Goal: Information Seeking & Learning: Understand process/instructions

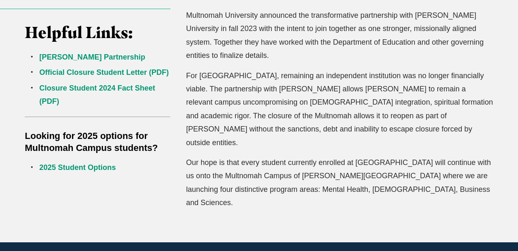
scroll to position [277, 0]
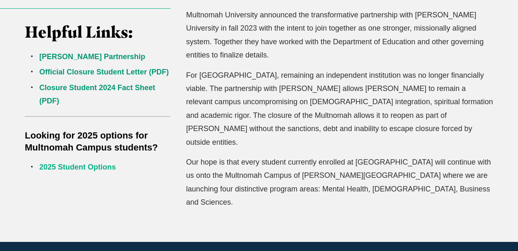
click at [82, 169] on link "2025 Student Options" at bounding box center [77, 167] width 77 height 8
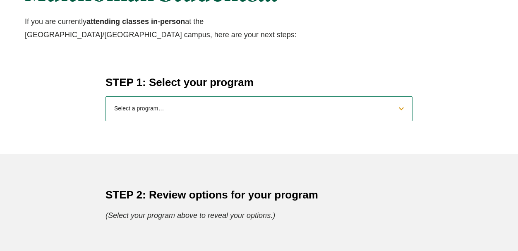
scroll to position [333, 0]
click at [154, 116] on select "Select a program… BS Bible and Theology BS Biology BS Business Administration B…" at bounding box center [259, 108] width 307 height 25
click at [106, 96] on select "Select a program… BS Bible and Theology BS Biology BS Business Administration B…" at bounding box center [259, 108] width 307 height 25
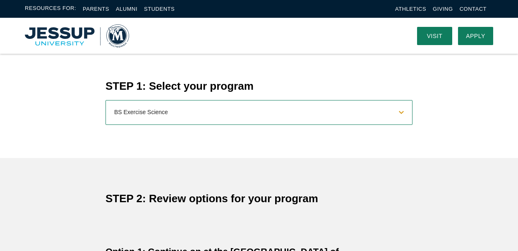
scroll to position [328, 0]
click at [148, 116] on select "Select a program… BS Bible and Theology BS Biology BS Business Administration B…" at bounding box center [259, 113] width 307 height 25
select select "2025macounseling"
click at [106, 101] on select "Select a program… BS Bible and Theology BS Biology BS Business Administration B…" at bounding box center [259, 113] width 307 height 25
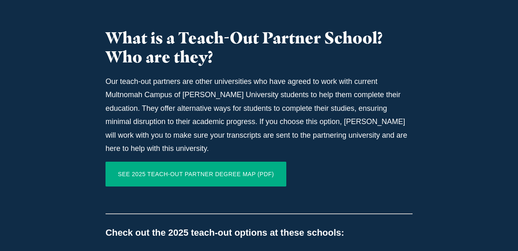
scroll to position [844, 0]
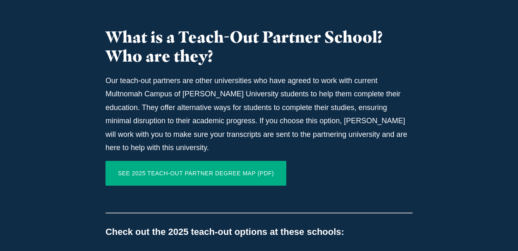
click at [166, 161] on link "SEE 2025 TEACH-OUT PARTNER DEGREE MAP (PDF)" at bounding box center [196, 173] width 181 height 25
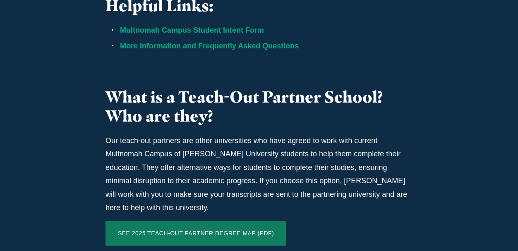
scroll to position [785, 0]
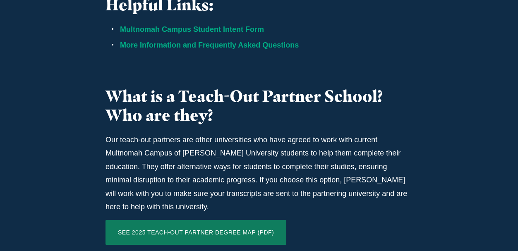
click at [250, 25] on link "Multnomah Campus Student Intent Form" at bounding box center [192, 29] width 144 height 8
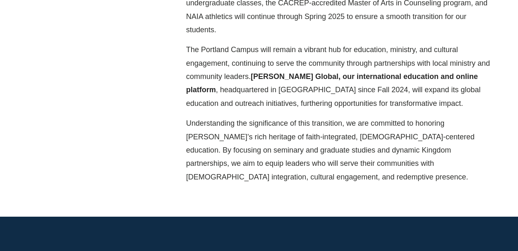
scroll to position [403, 0]
